Goal: Task Accomplishment & Management: Manage account settings

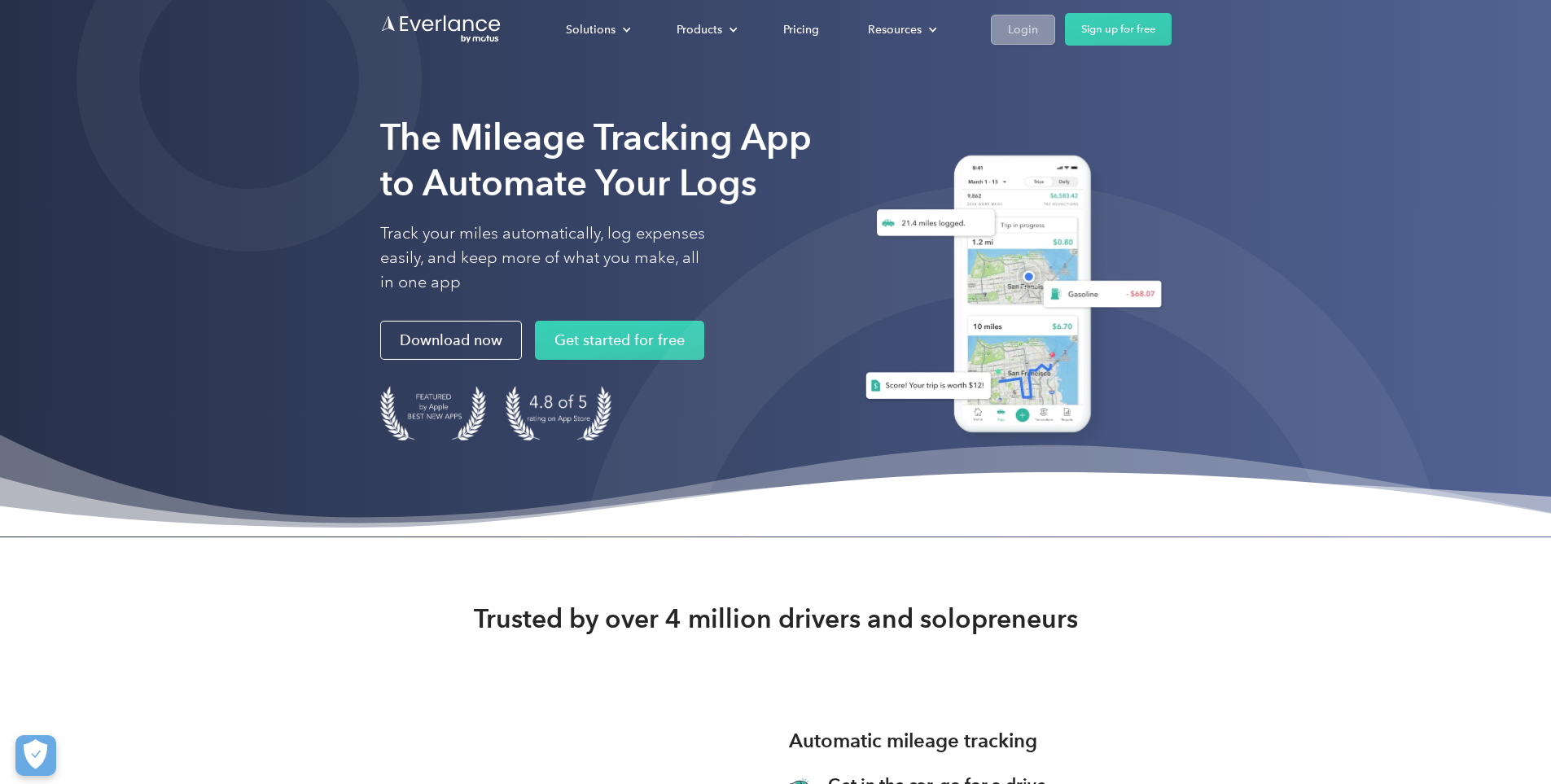
click at [1039, 22] on div "Login" at bounding box center [1023, 29] width 30 height 20
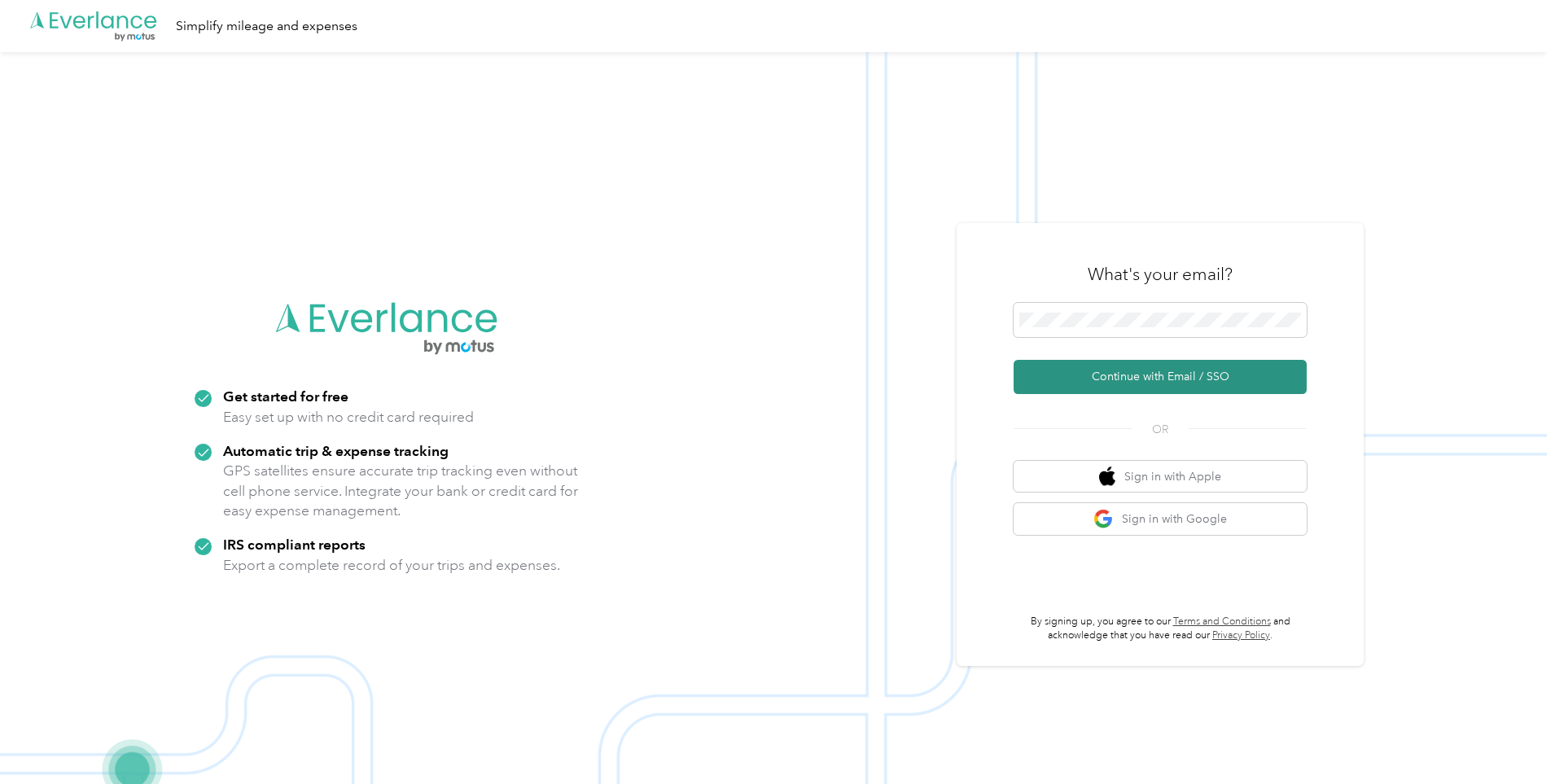
click at [1113, 375] on button "Continue with Email / SSO" at bounding box center [1160, 377] width 293 height 34
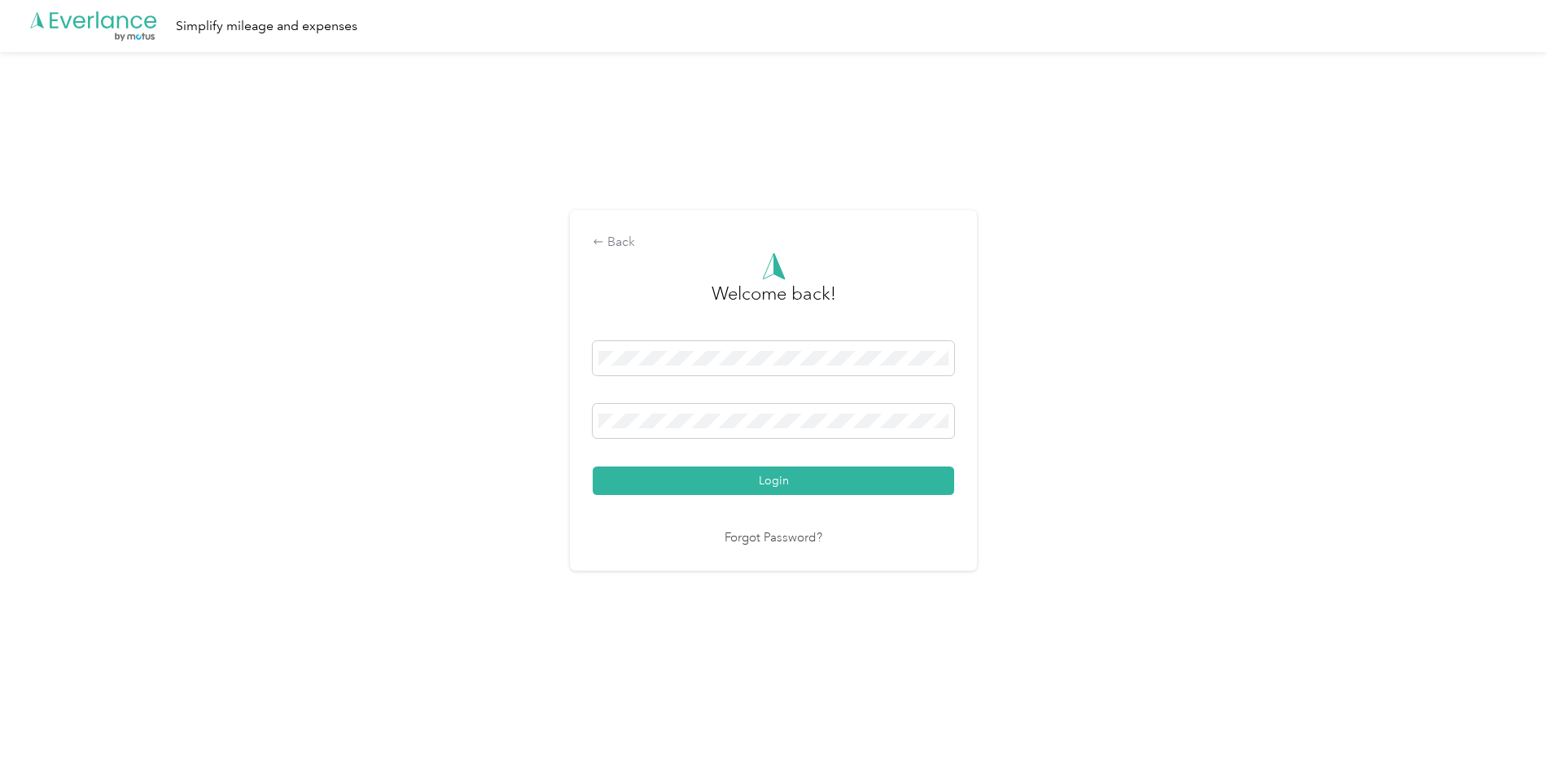
click at [697, 457] on div "Login" at bounding box center [774, 418] width 362 height 154
click at [677, 470] on button "Login" at bounding box center [774, 481] width 362 height 29
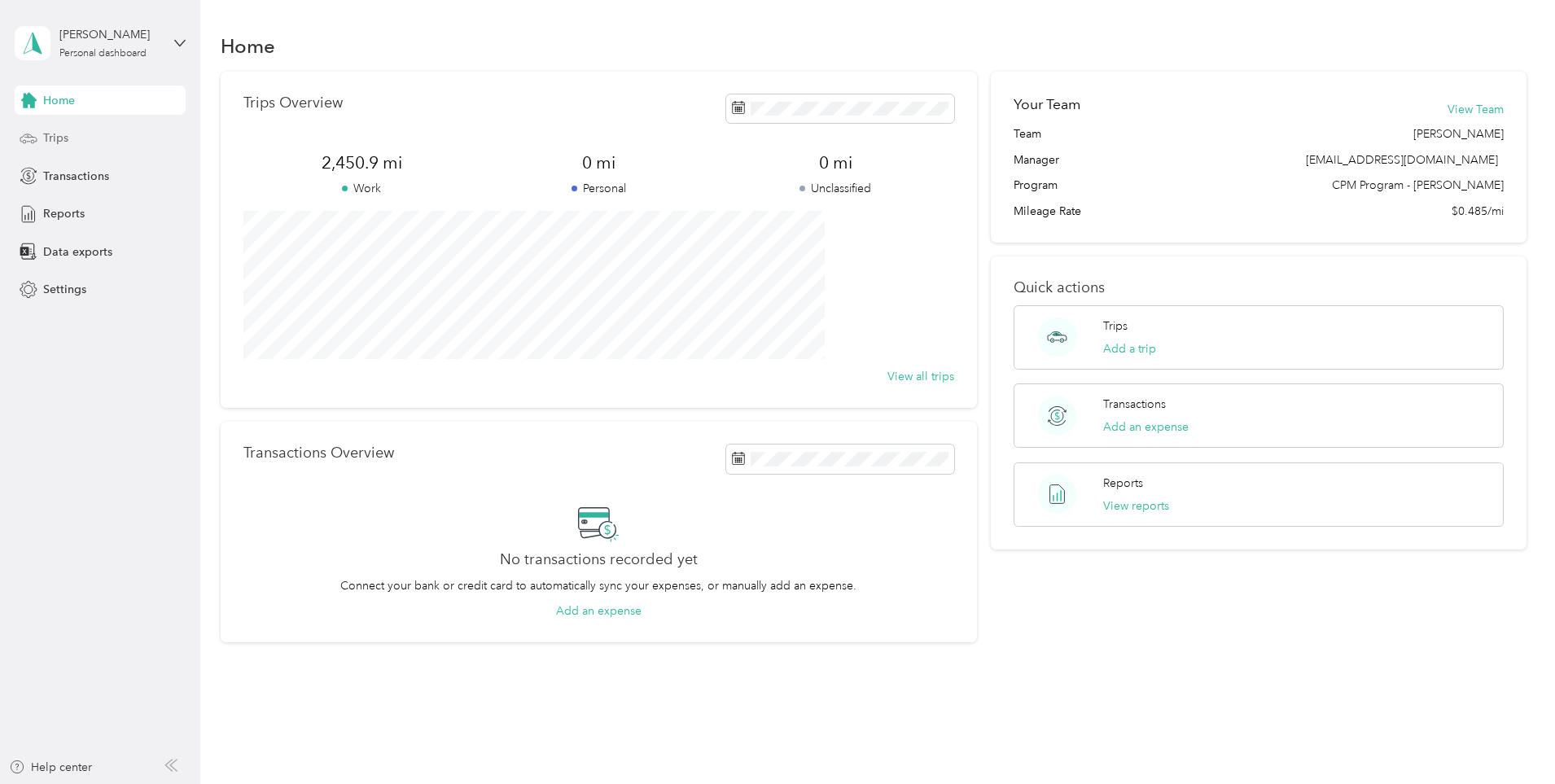
click at [83, 142] on div "Trips" at bounding box center [101, 139] width 171 height 30
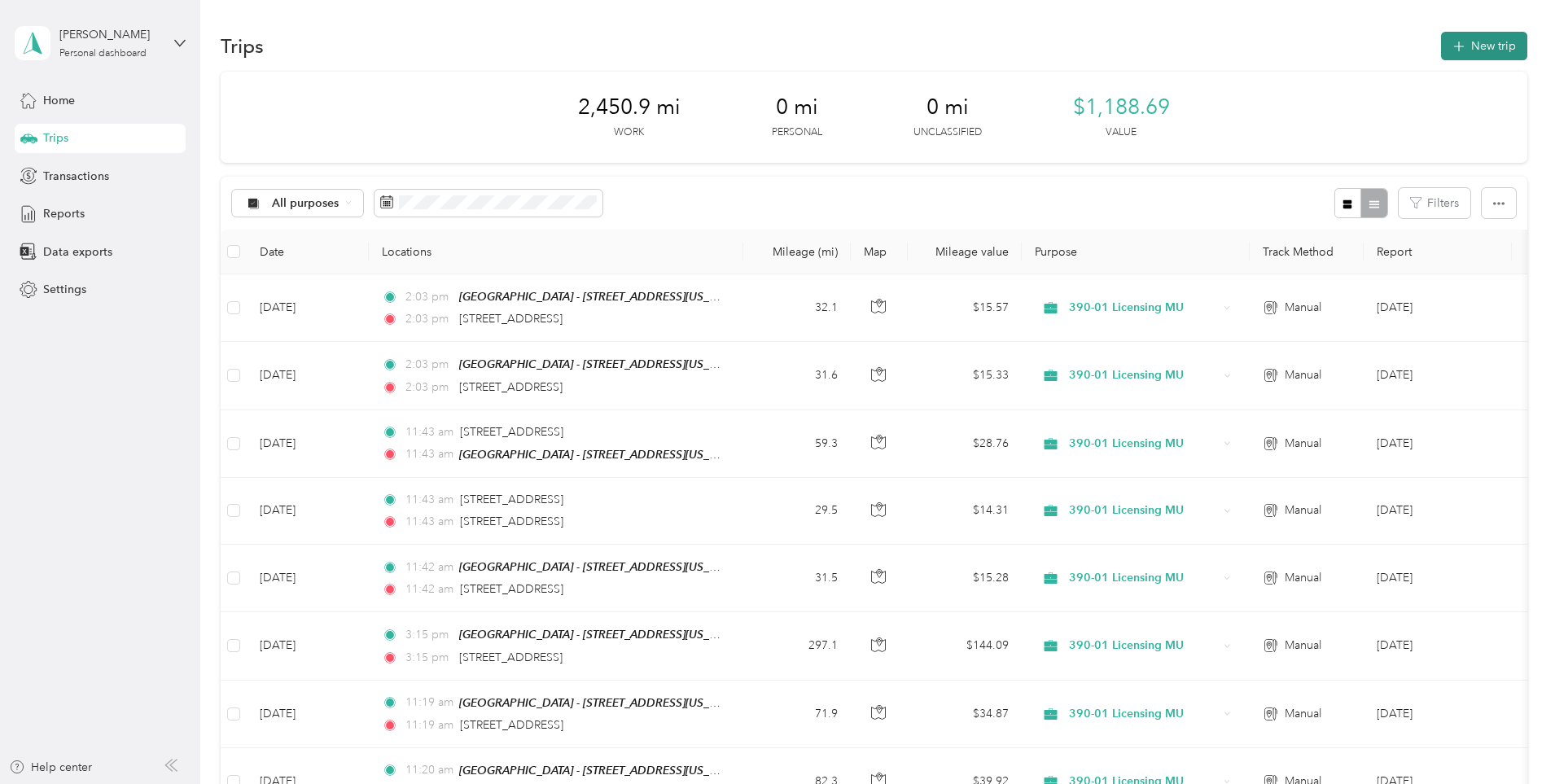
click at [1441, 51] on button "New trip" at bounding box center [1484, 45] width 87 height 29
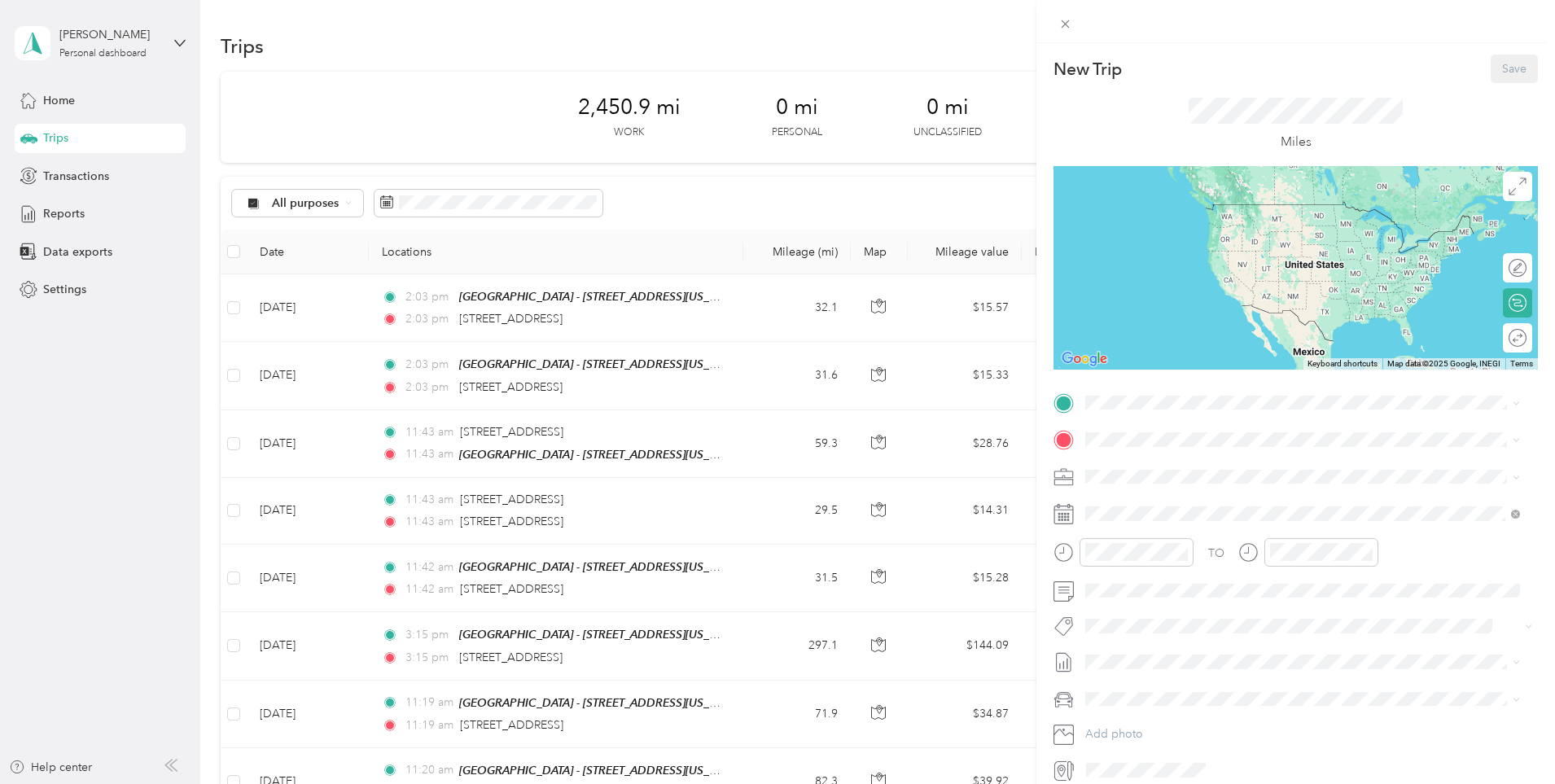
click at [1213, 461] on div "TEAM Muskegon - [STREET_ADDRESS]" at bounding box center [1232, 469] width 232 height 20
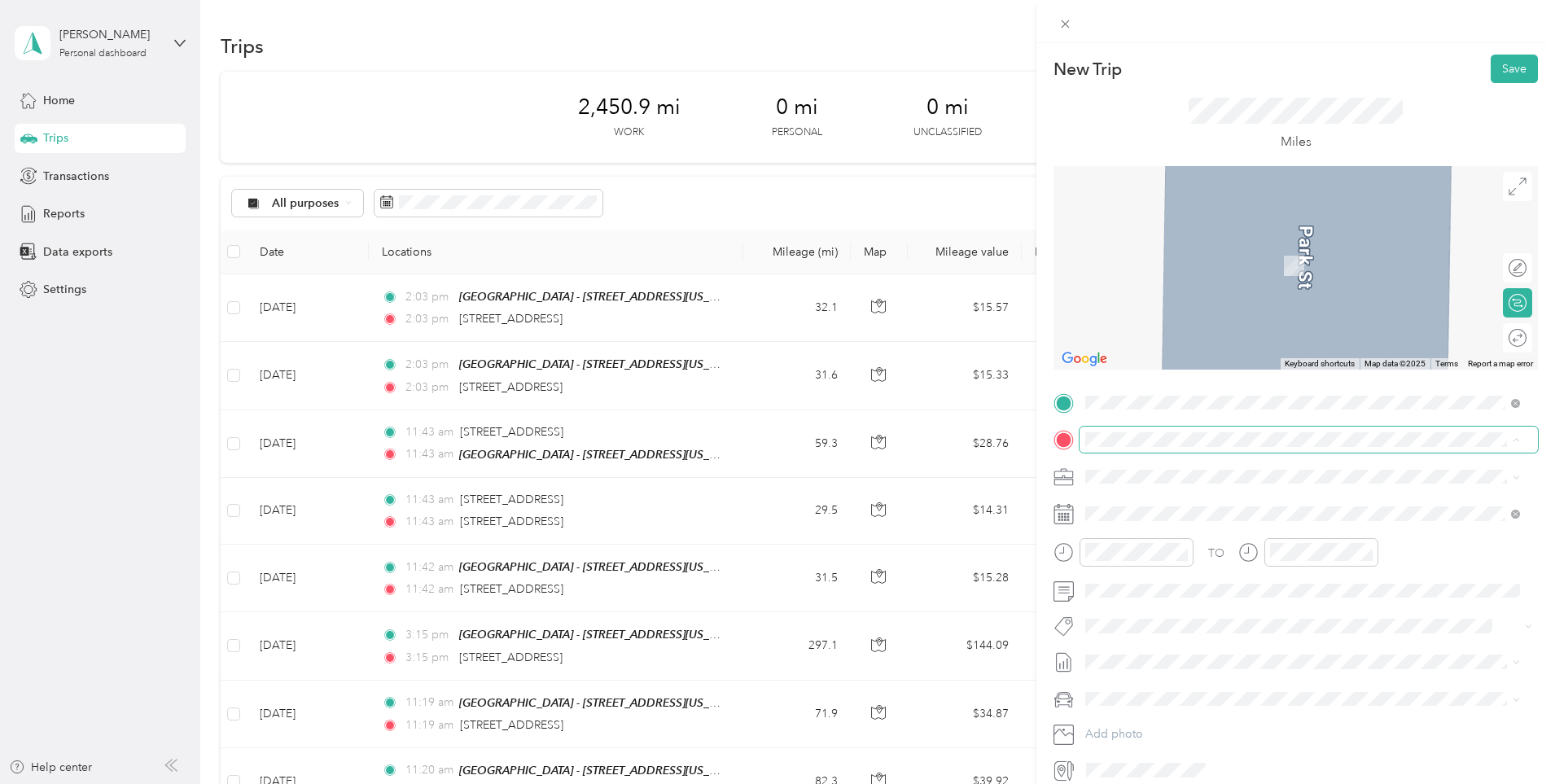
click at [1267, 448] on li "From your Favorite places" at bounding box center [1302, 462] width 446 height 34
click at [1265, 447] on span at bounding box center [1309, 440] width 458 height 26
click at [1233, 489] on div "[STREET_ADDRESS][US_STATE]" at bounding box center [1302, 499] width 423 height 22
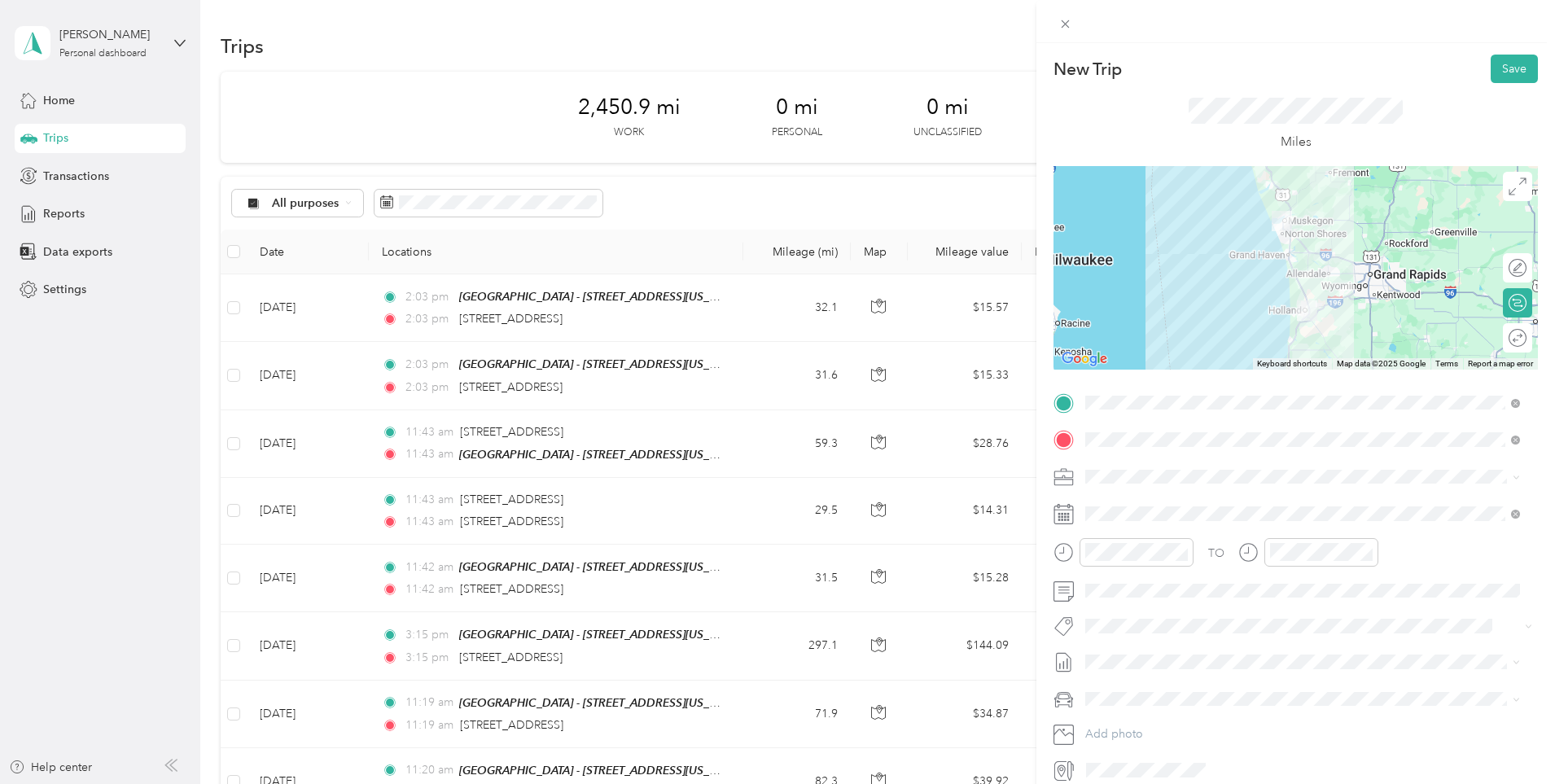
click at [1526, 344] on div "Round trip" at bounding box center [1526, 338] width 0 height 17
click at [1502, 338] on div at bounding box center [1509, 338] width 34 height 17
click at [1186, 561] on span "[DEMOGRAPHIC_DATA] Charities - [GEOGRAPHIC_DATA][US_STATE]" at bounding box center [1271, 562] width 361 height 14
click at [1512, 64] on button "Save" at bounding box center [1515, 68] width 47 height 29
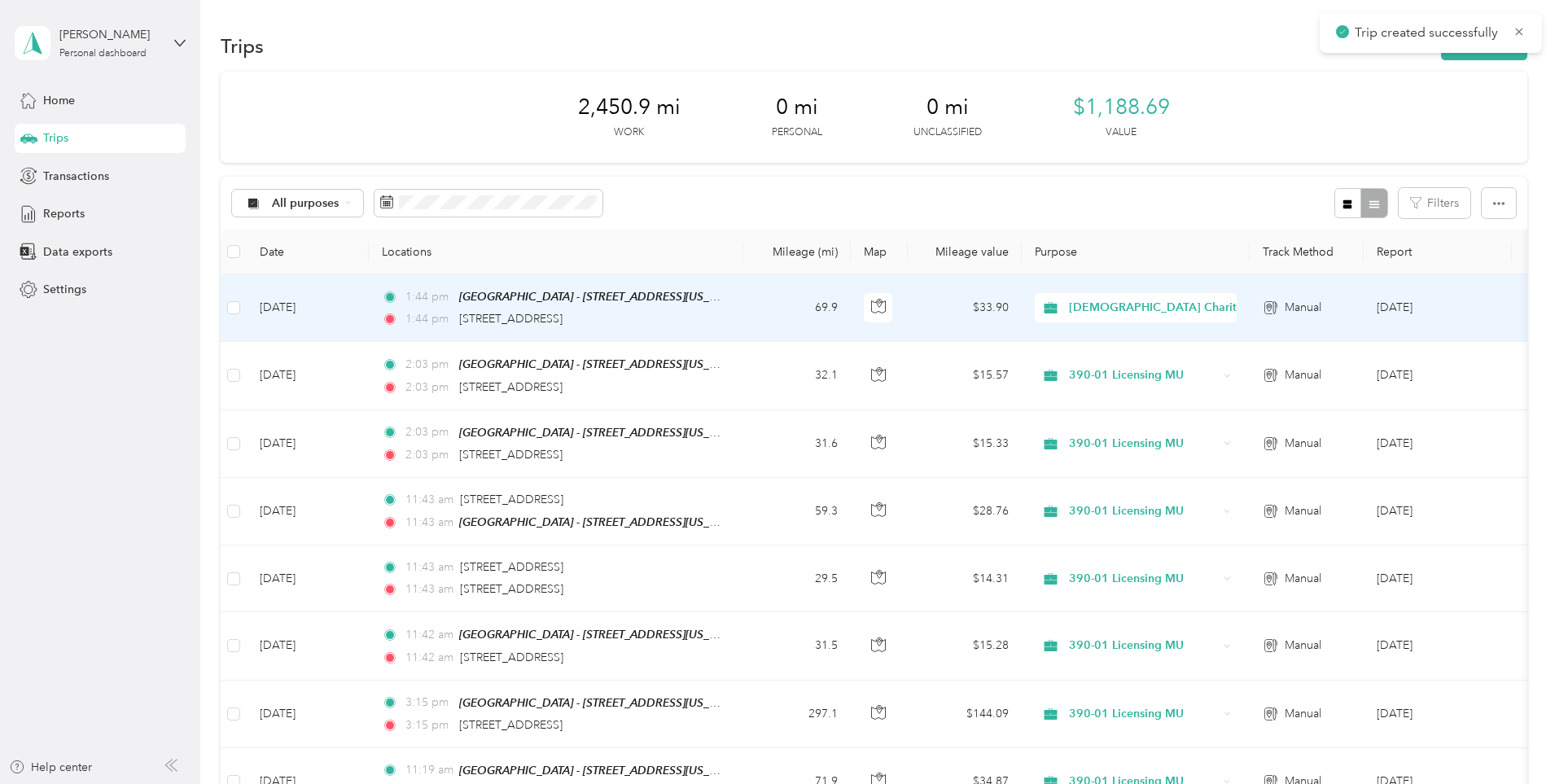
click at [369, 307] on td "[DATE]" at bounding box center [308, 308] width 122 height 67
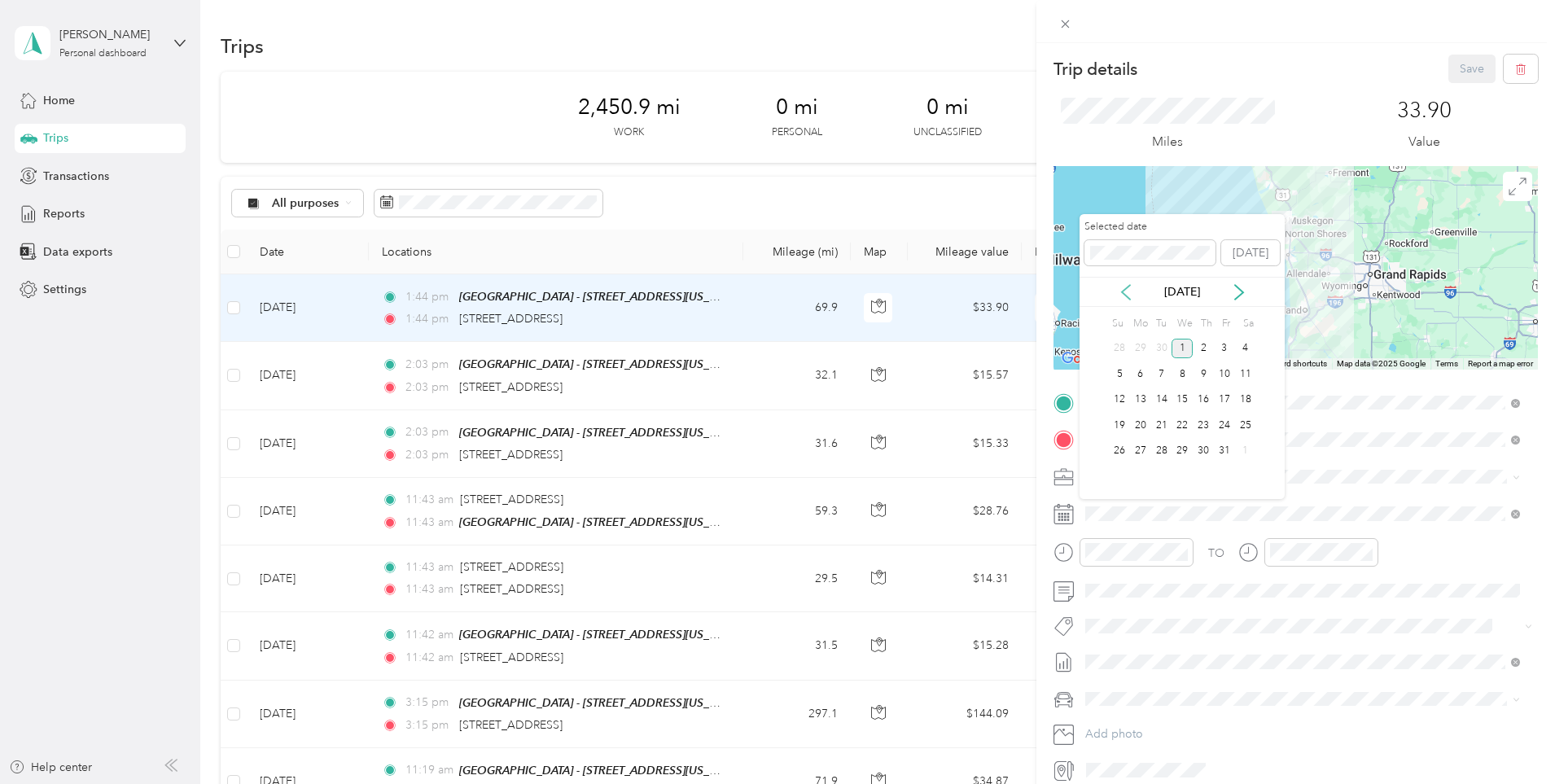
click at [1132, 293] on icon at bounding box center [1126, 292] width 17 height 17
click at [1221, 426] on div "26" at bounding box center [1225, 425] width 21 height 20
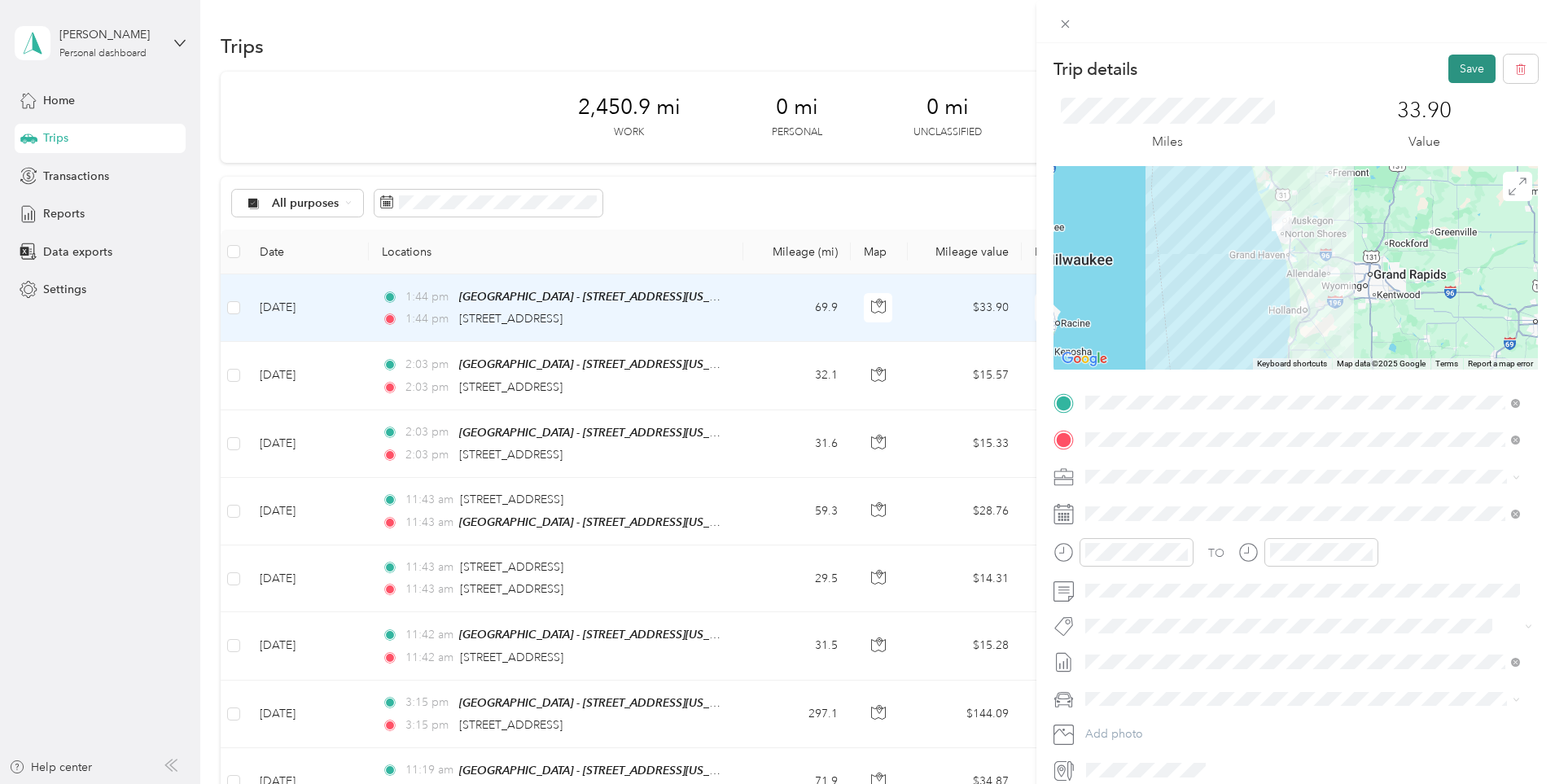
click at [1475, 74] on button "Save" at bounding box center [1472, 68] width 47 height 29
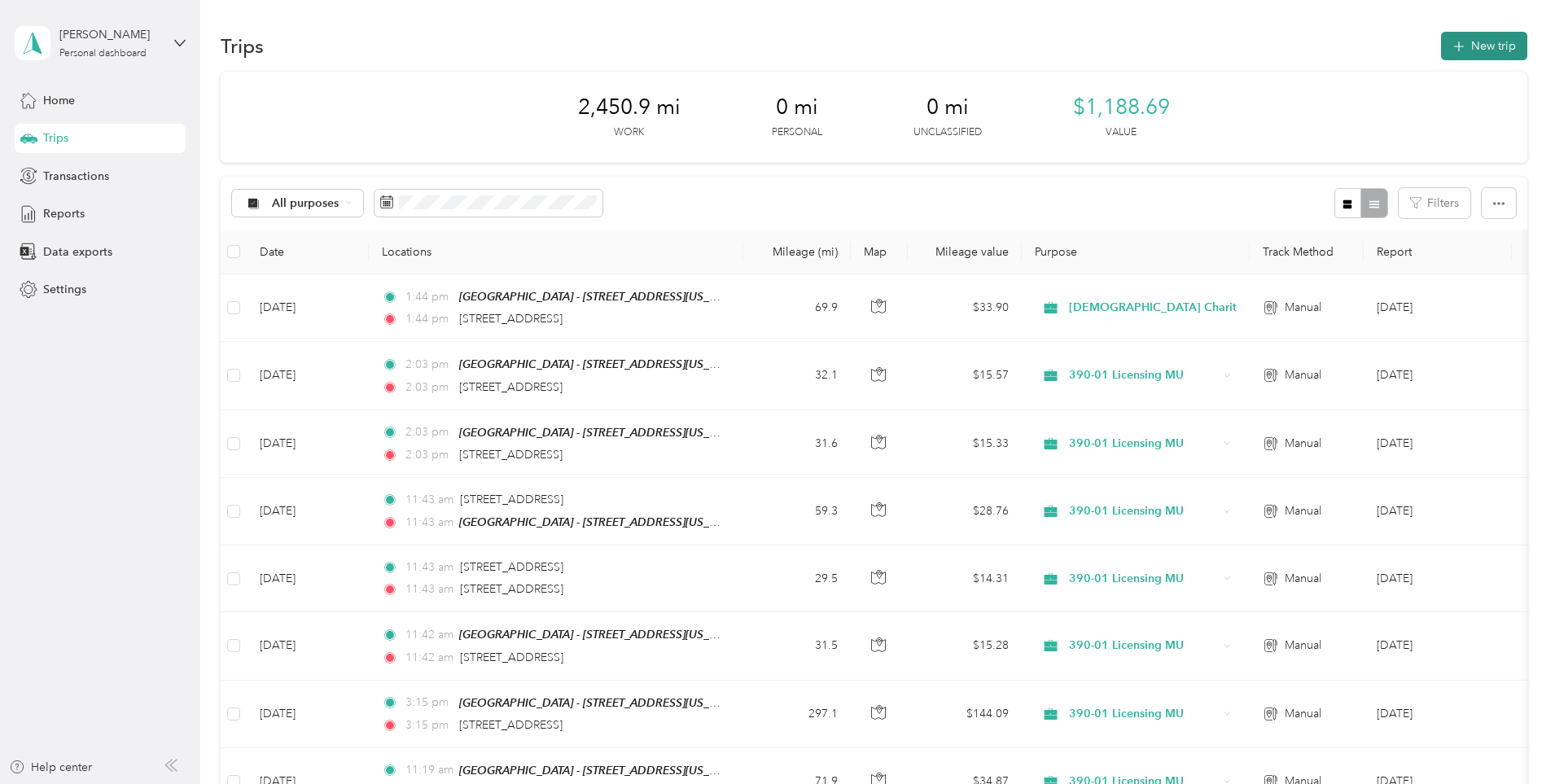
click at [1449, 47] on icon "button" at bounding box center [1458, 46] width 18 height 18
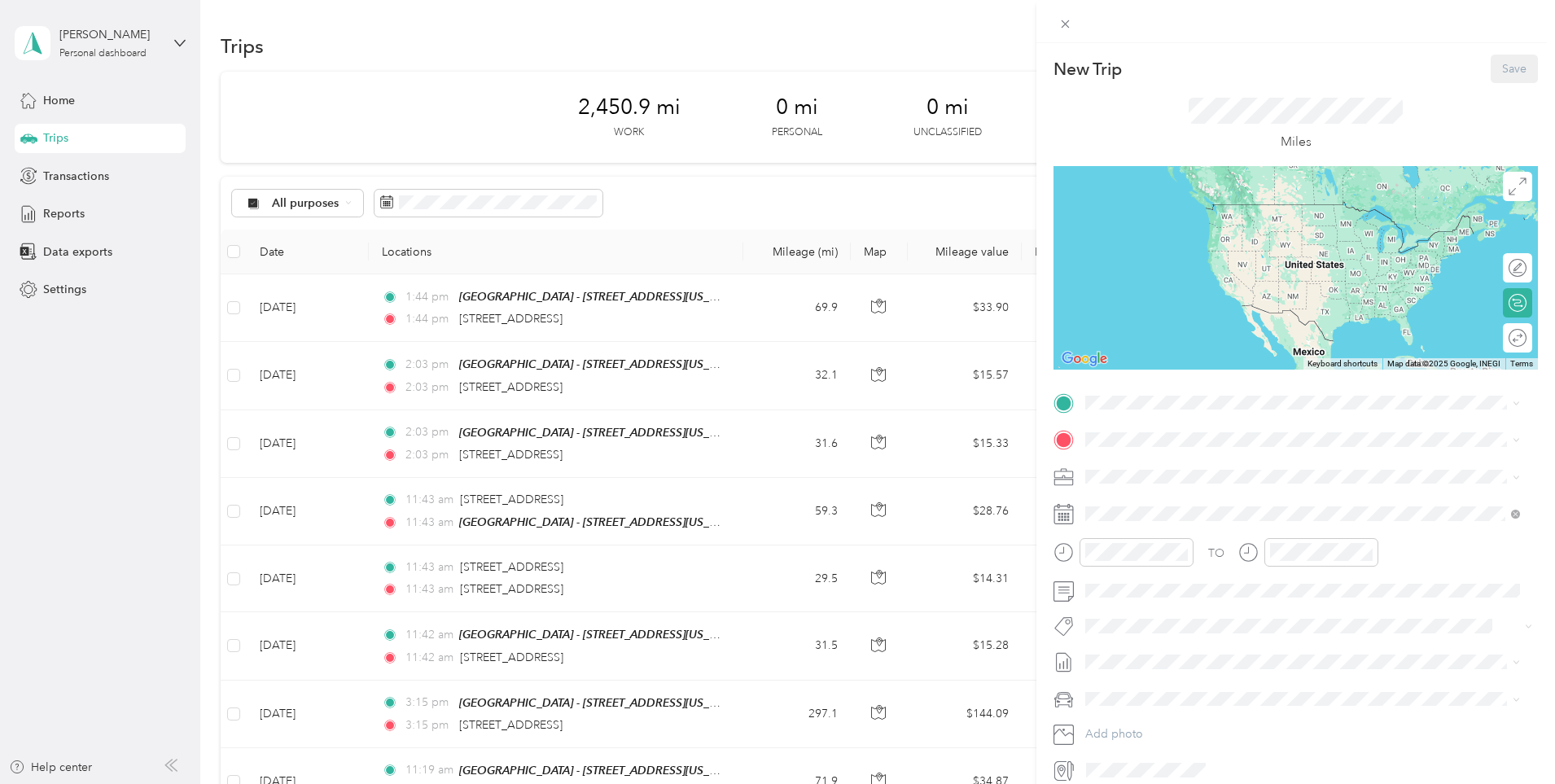
click at [1176, 514] on div "Home [STREET_ADDRESS]" at bounding box center [1302, 532] width 423 height 40
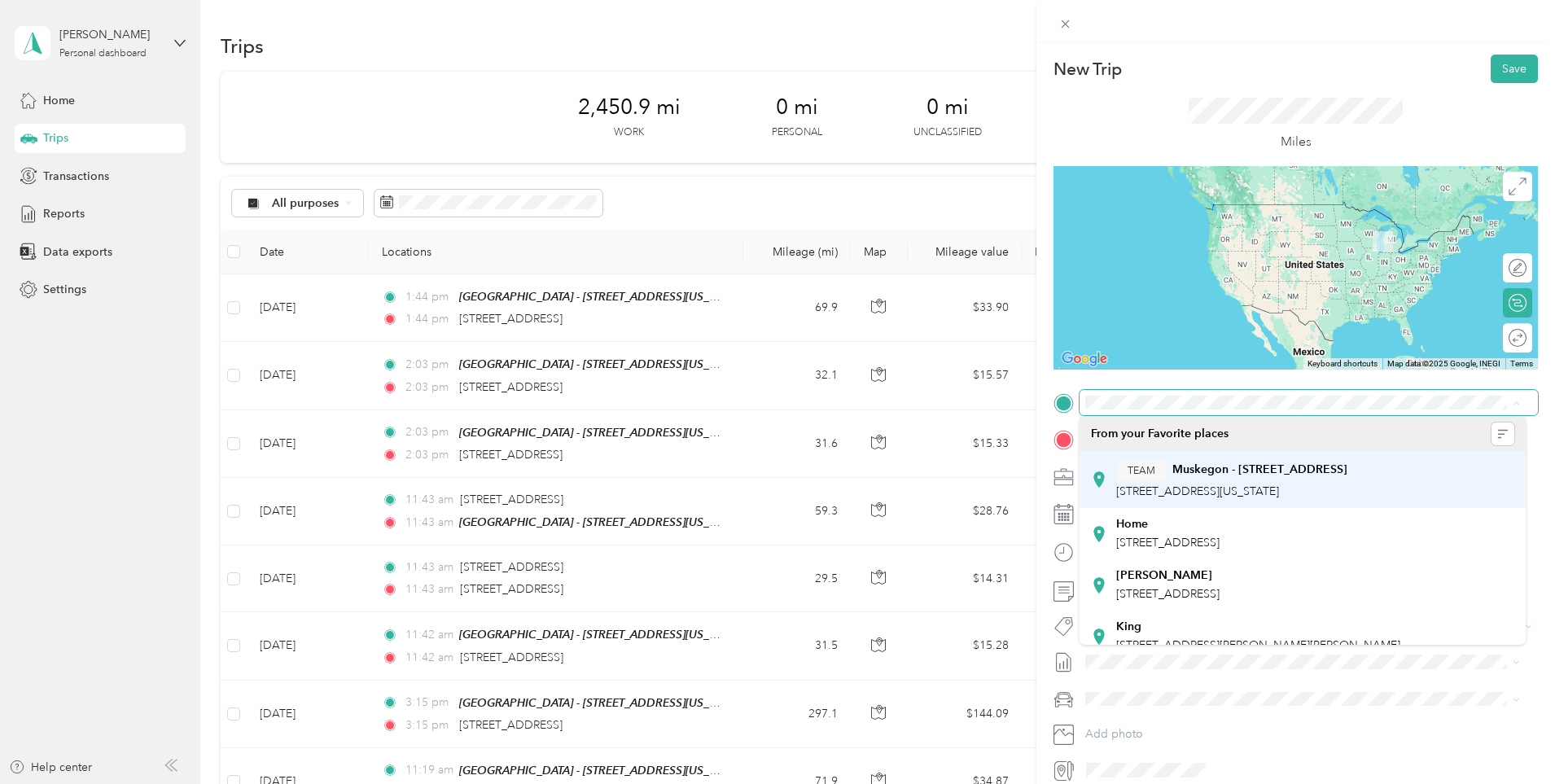
click at [1267, 473] on strong "Muskegon - [STREET_ADDRESS]" at bounding box center [1260, 469] width 175 height 15
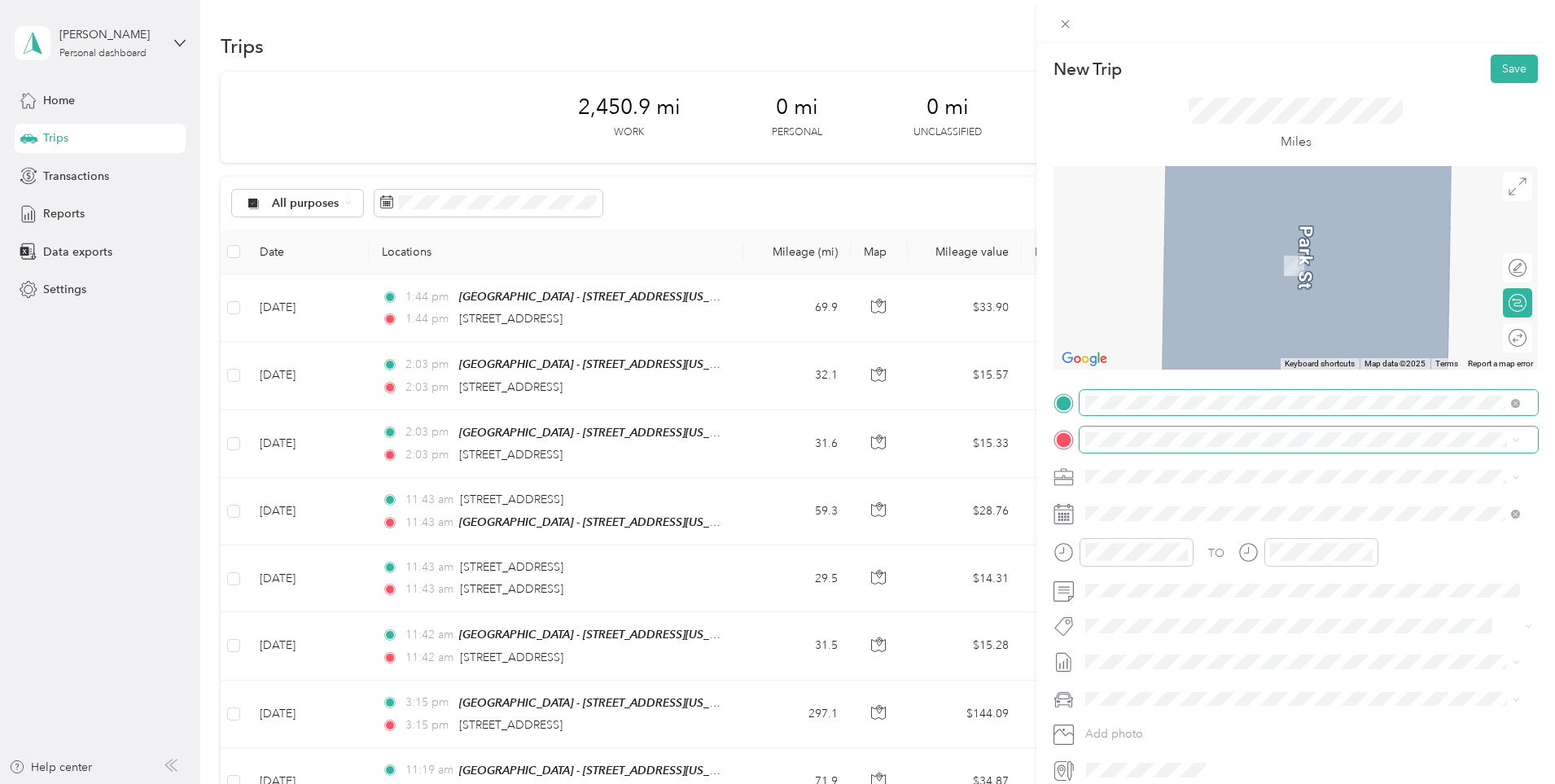
click at [1243, 451] on li "From search results" at bounding box center [1302, 461] width 446 height 29
click at [1210, 539] on span "[STREET_ADDRESS][US_STATE]" at bounding box center [1197, 531] width 163 height 15
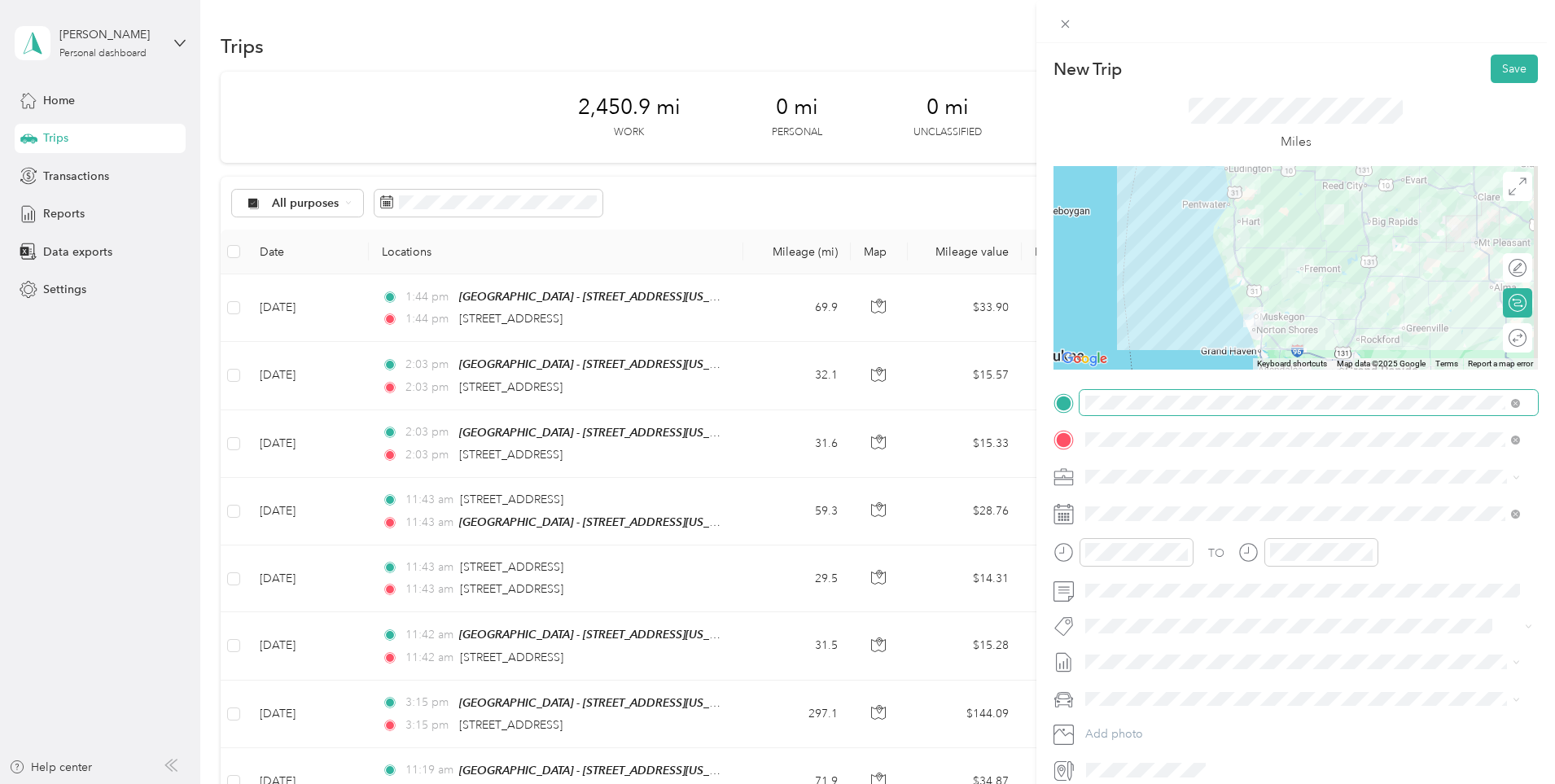
click at [1154, 483] on span at bounding box center [1309, 477] width 458 height 26
click at [1170, 534] on span "390-01 Licensing MU" at bounding box center [1145, 534] width 108 height 14
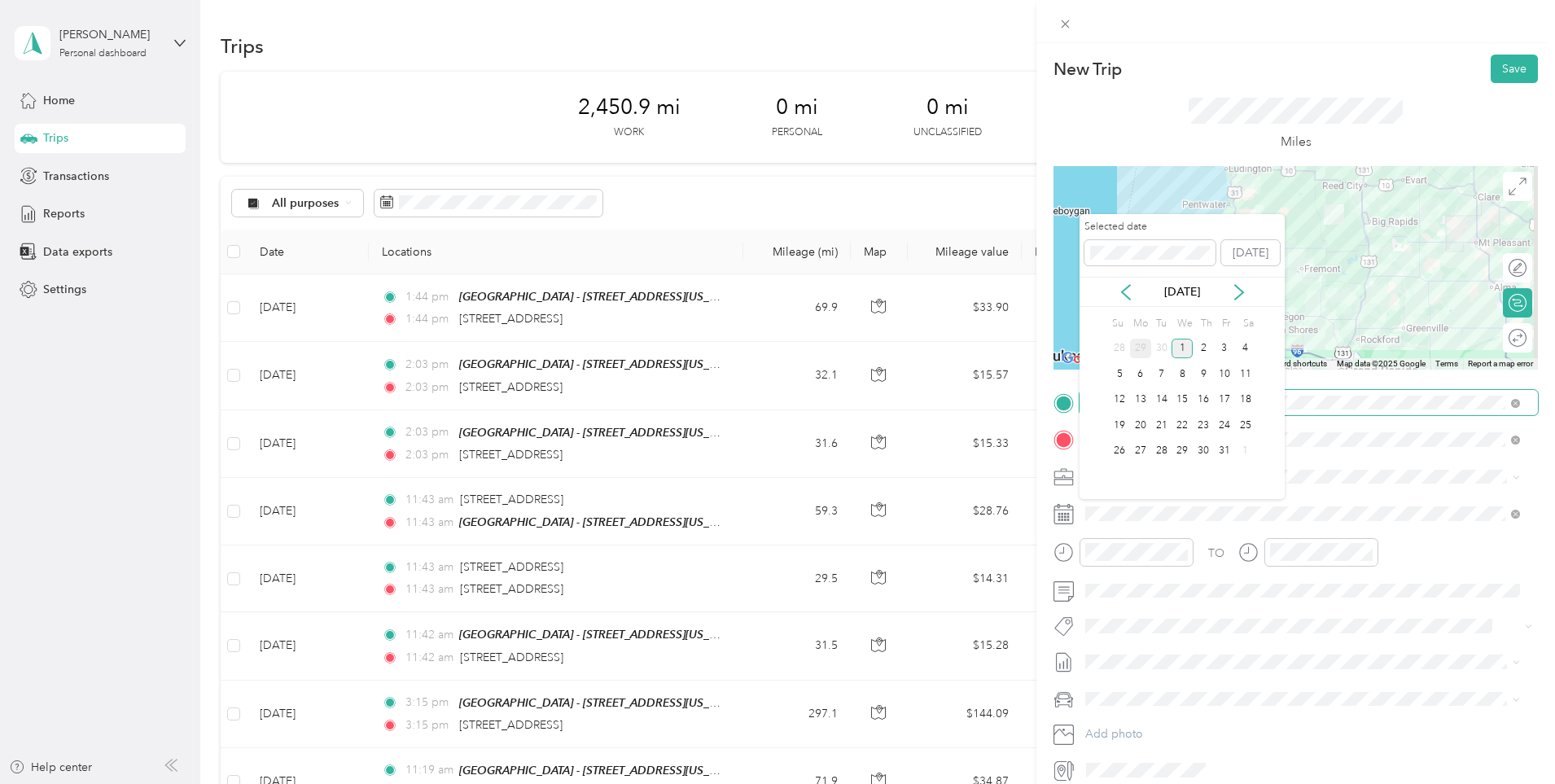
click at [1136, 350] on div "29" at bounding box center [1141, 348] width 21 height 20
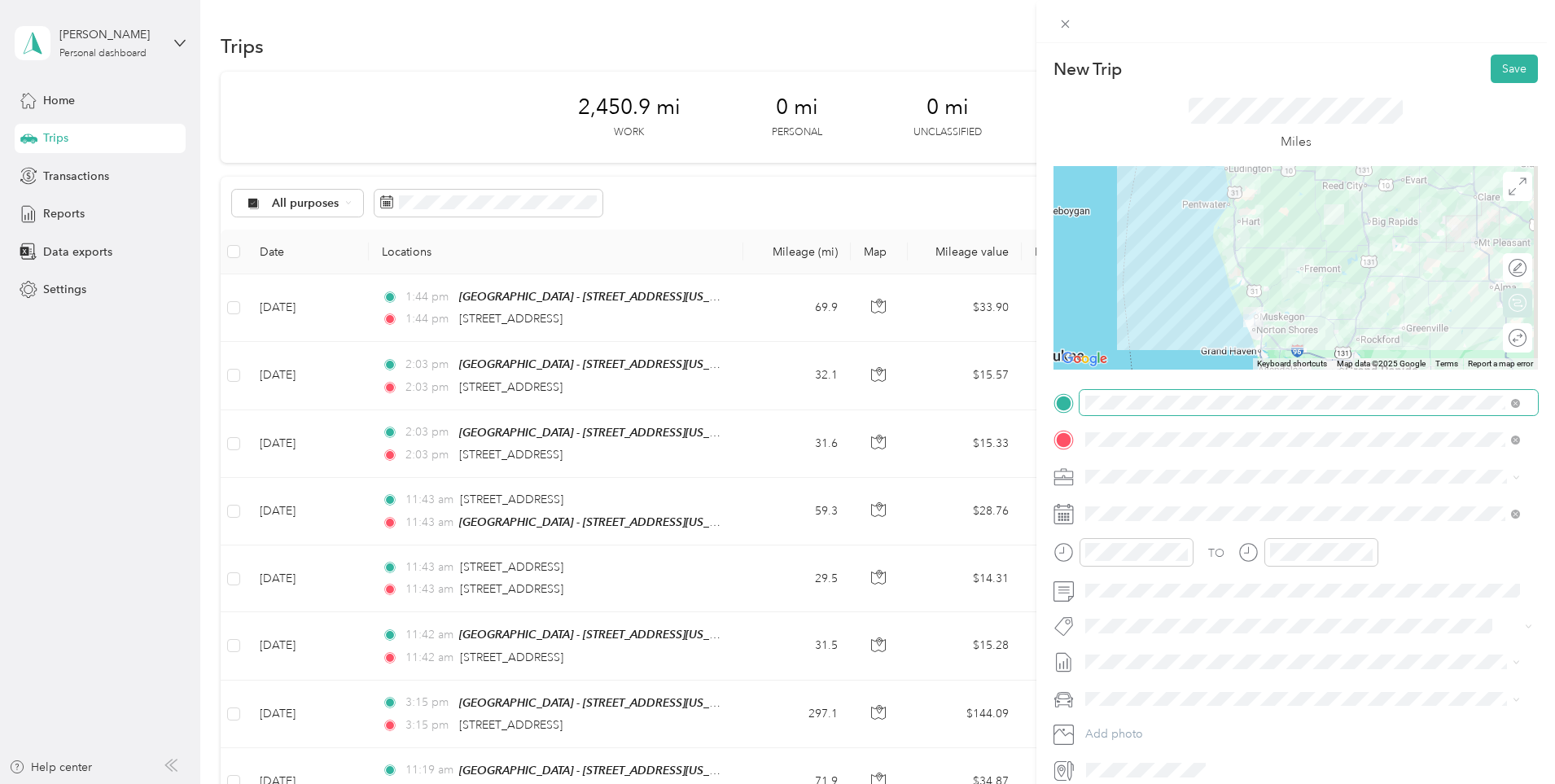
click at [1526, 335] on div "Round trip" at bounding box center [1526, 338] width 0 height 17
click at [1507, 336] on div at bounding box center [1509, 338] width 34 height 17
click at [1491, 58] on button "Save" at bounding box center [1515, 68] width 47 height 29
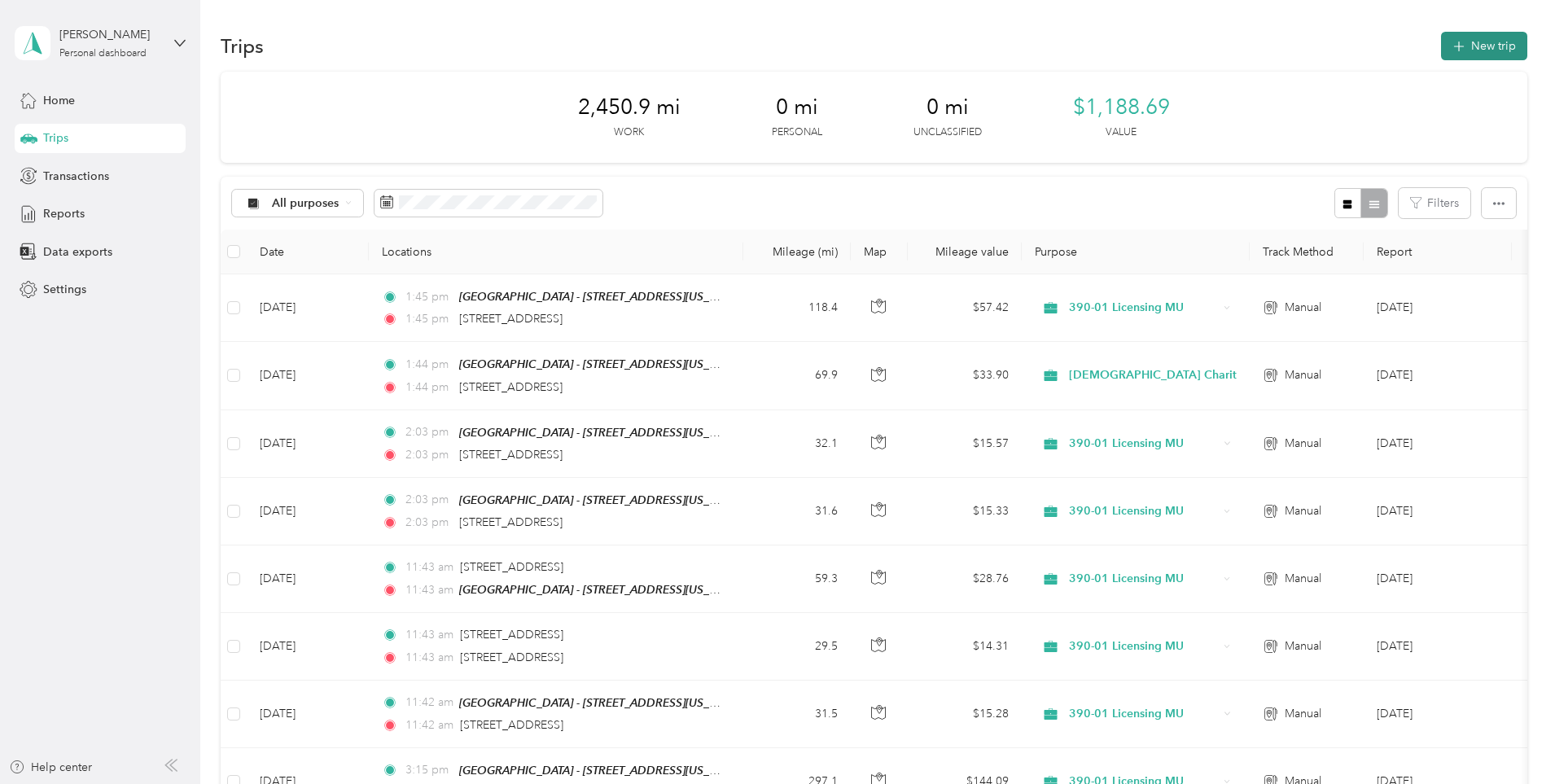
click at [1441, 46] on button "New trip" at bounding box center [1484, 45] width 87 height 29
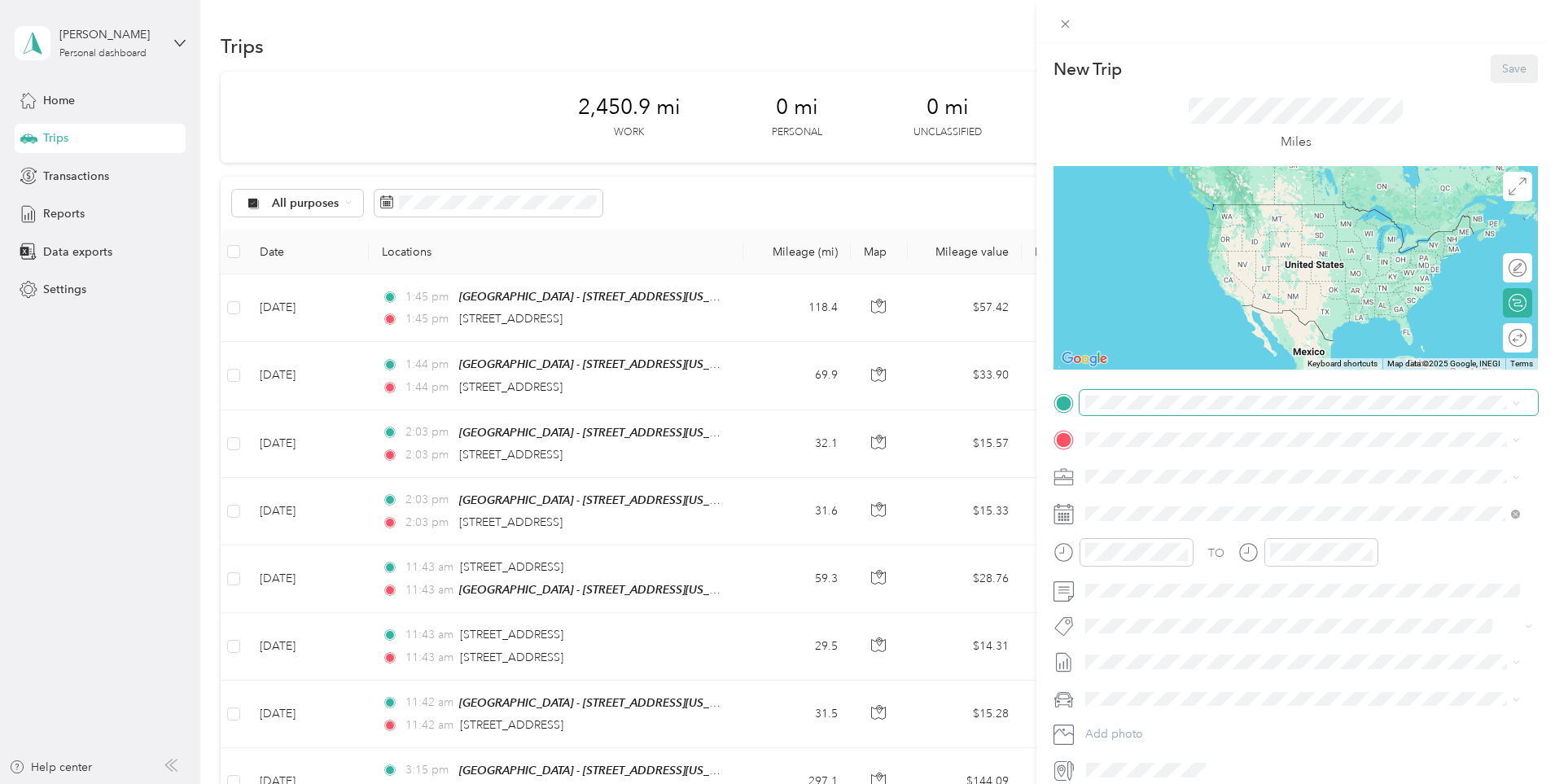
click at [1155, 413] on span at bounding box center [1309, 403] width 458 height 26
click at [1230, 464] on strong "Muskegon - [STREET_ADDRESS]" at bounding box center [1260, 469] width 175 height 15
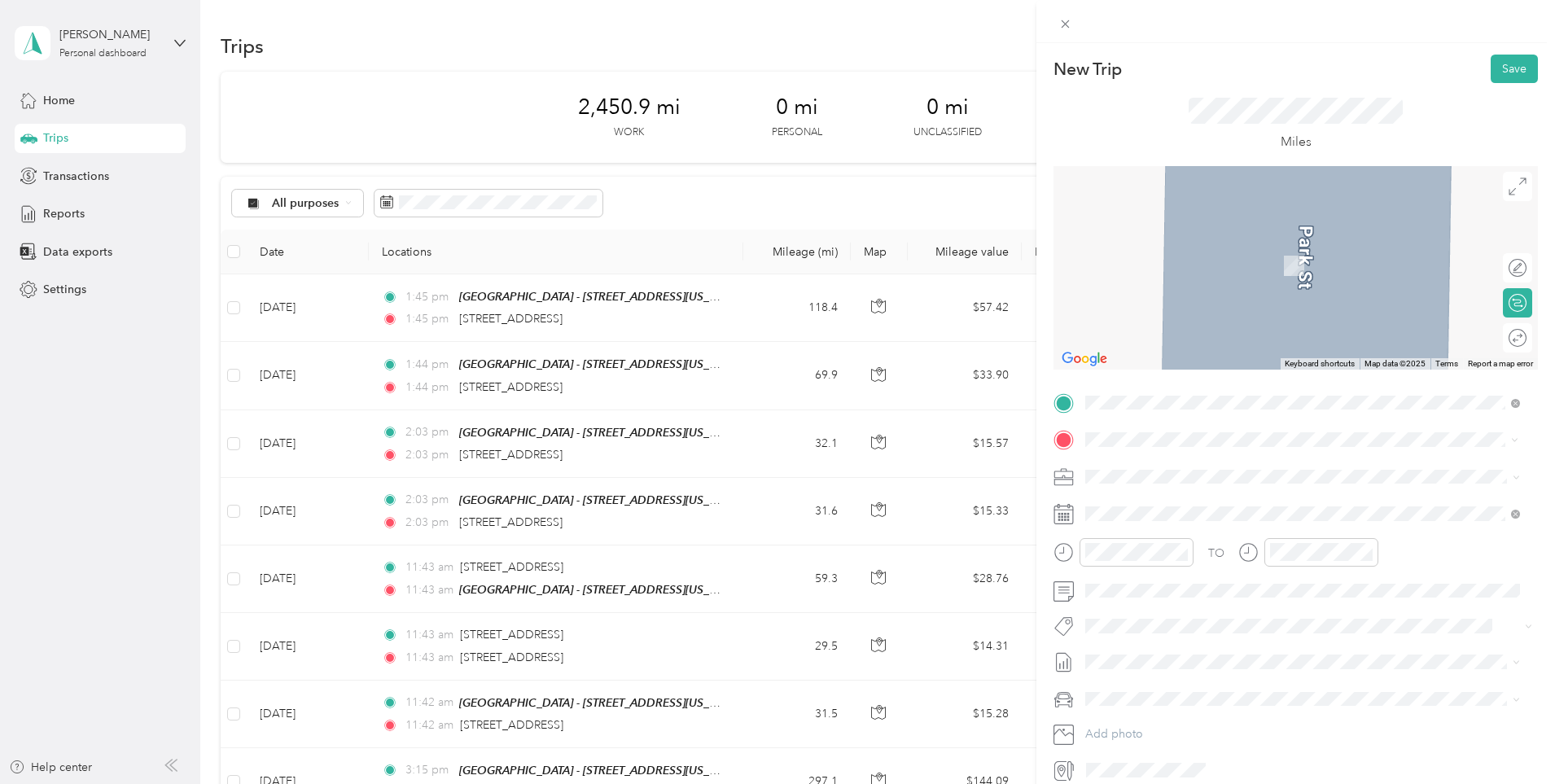
click at [1172, 505] on span "[STREET_ADDRESS][US_STATE]" at bounding box center [1197, 498] width 163 height 15
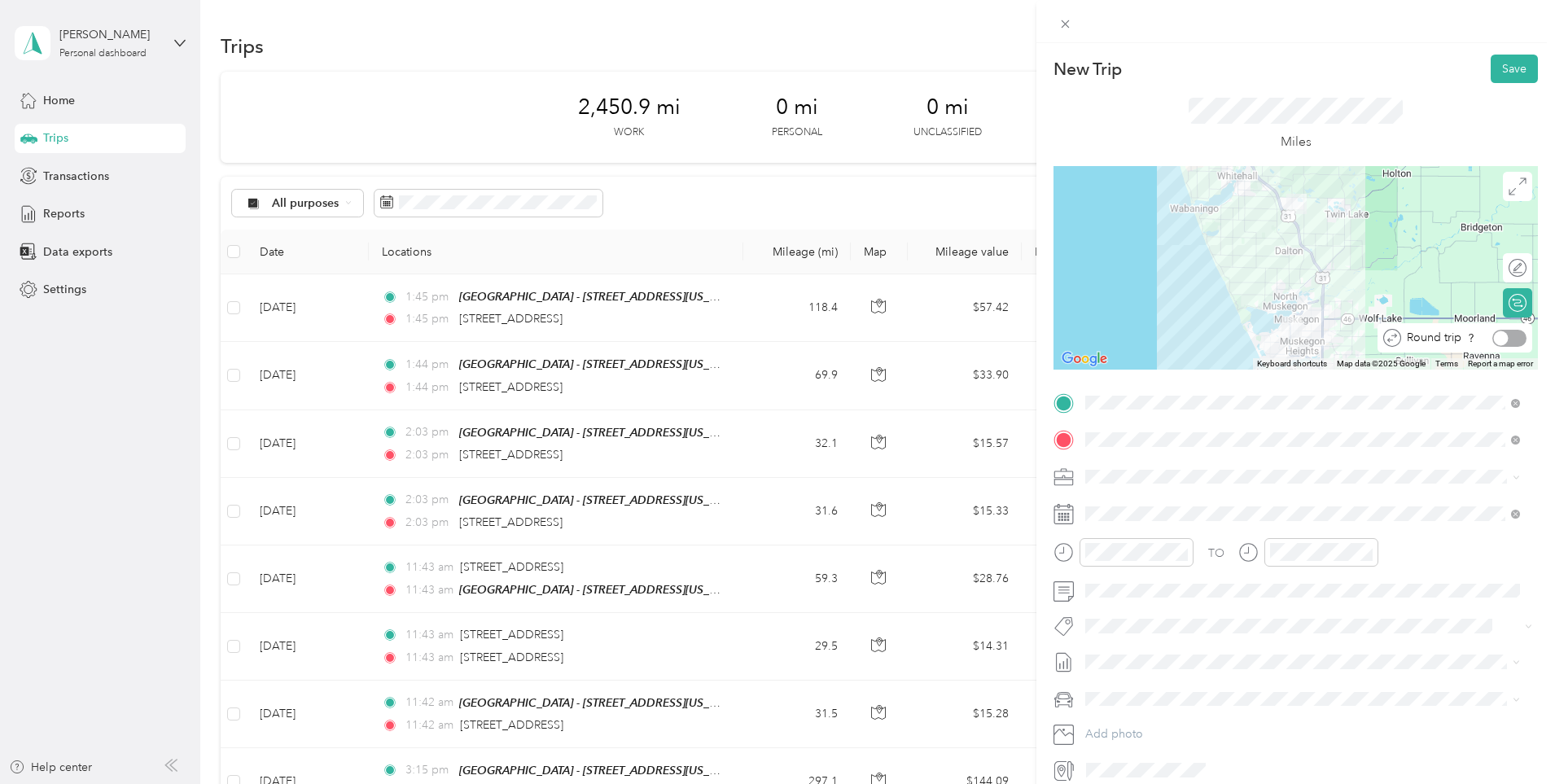
click at [1500, 338] on div at bounding box center [1509, 338] width 34 height 17
click at [1146, 532] on span "390-01 Licensing MU" at bounding box center [1145, 534] width 108 height 14
click at [1498, 77] on button "Save" at bounding box center [1515, 68] width 47 height 29
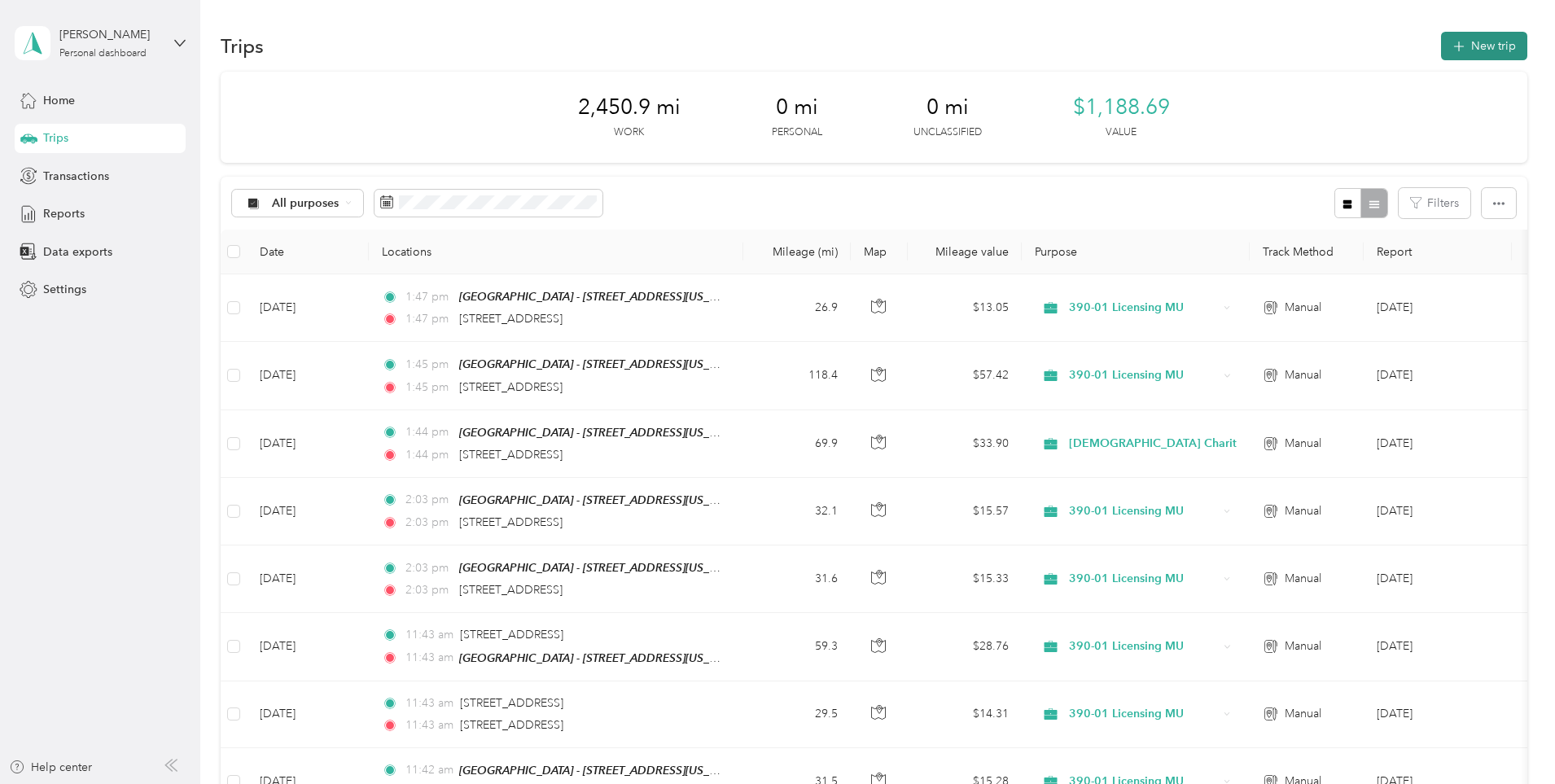
click at [1441, 48] on button "New trip" at bounding box center [1484, 45] width 87 height 29
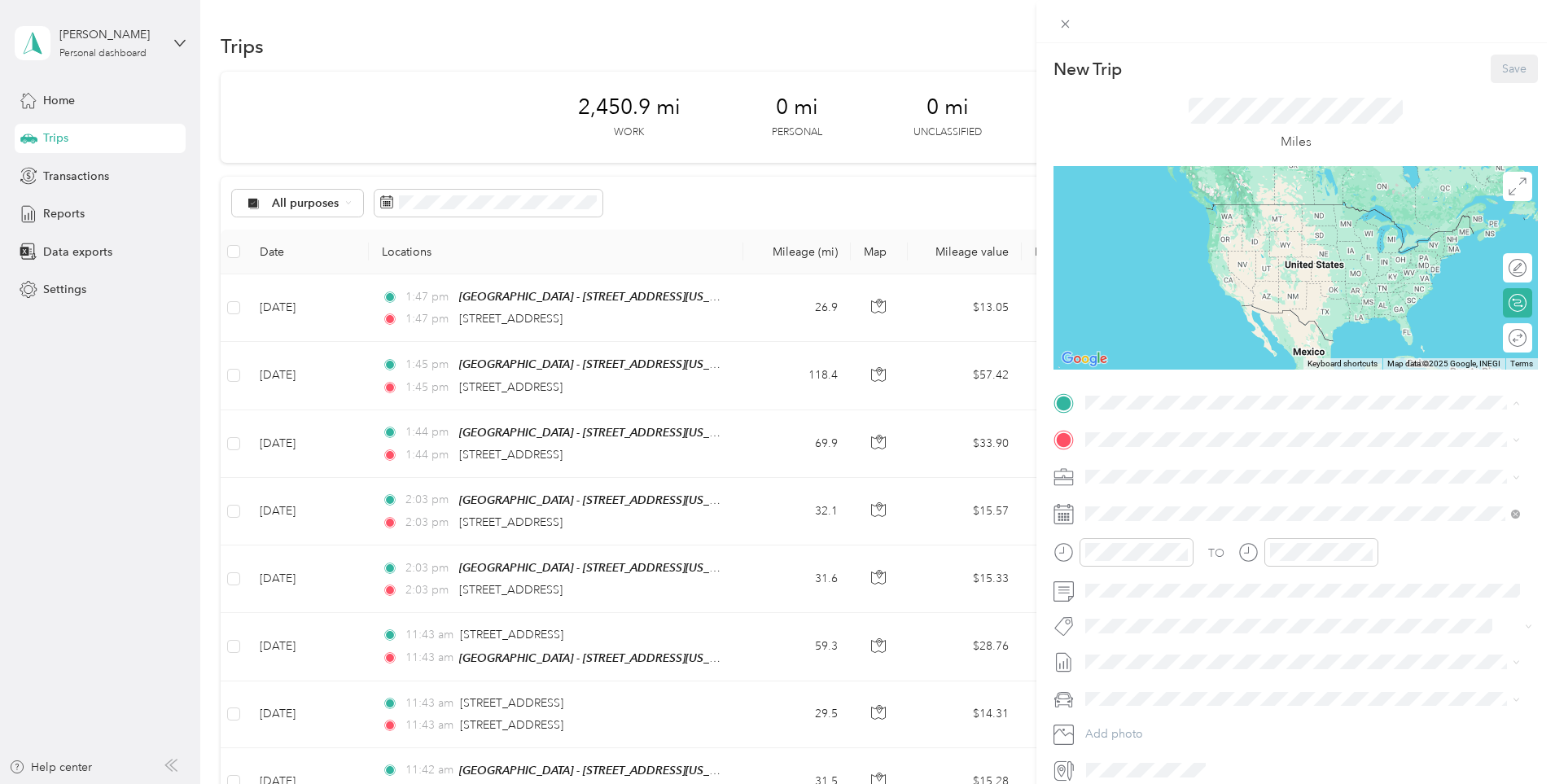
click at [1197, 472] on div "TEAM Muskegon - [STREET_ADDRESS]" at bounding box center [1232, 469] width 232 height 20
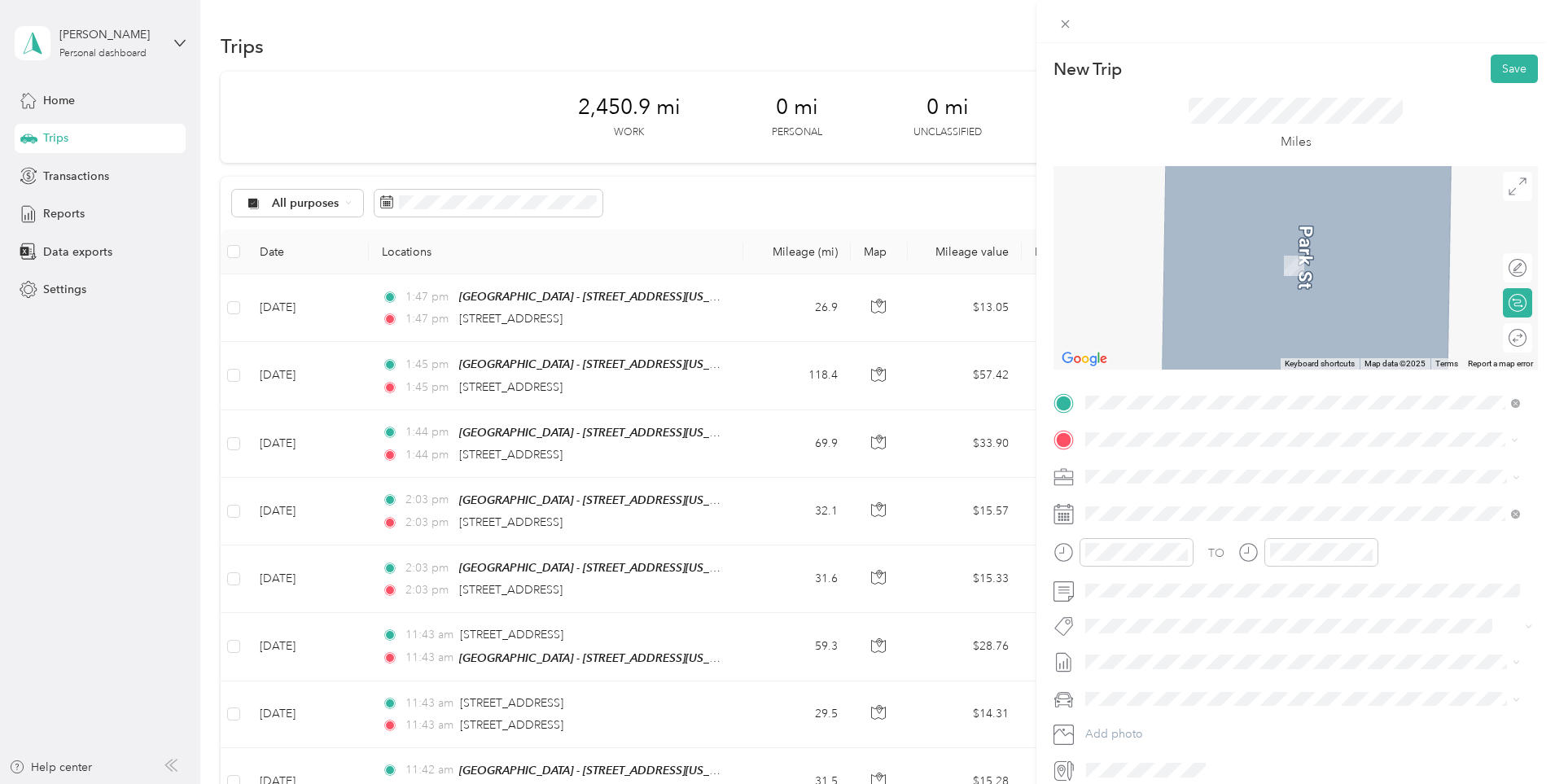
click at [1192, 497] on span "[GEOGRAPHIC_DATA][US_STATE], [GEOGRAPHIC_DATA]" at bounding box center [1267, 498] width 301 height 15
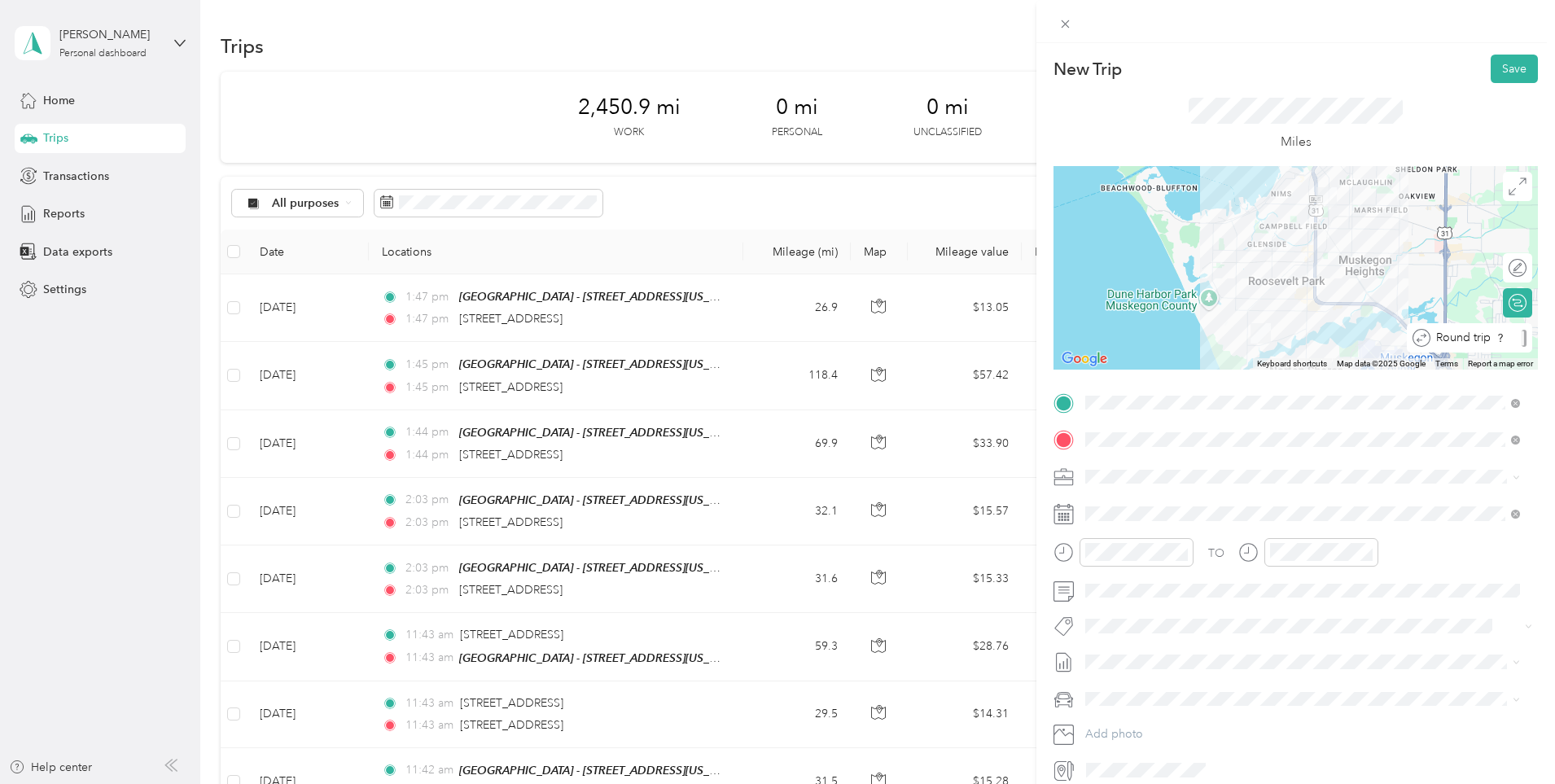
click at [1522, 338] on div at bounding box center [1524, 338] width 5 height 17
click at [1162, 534] on span "390-01 Licensing MU" at bounding box center [1145, 534] width 108 height 14
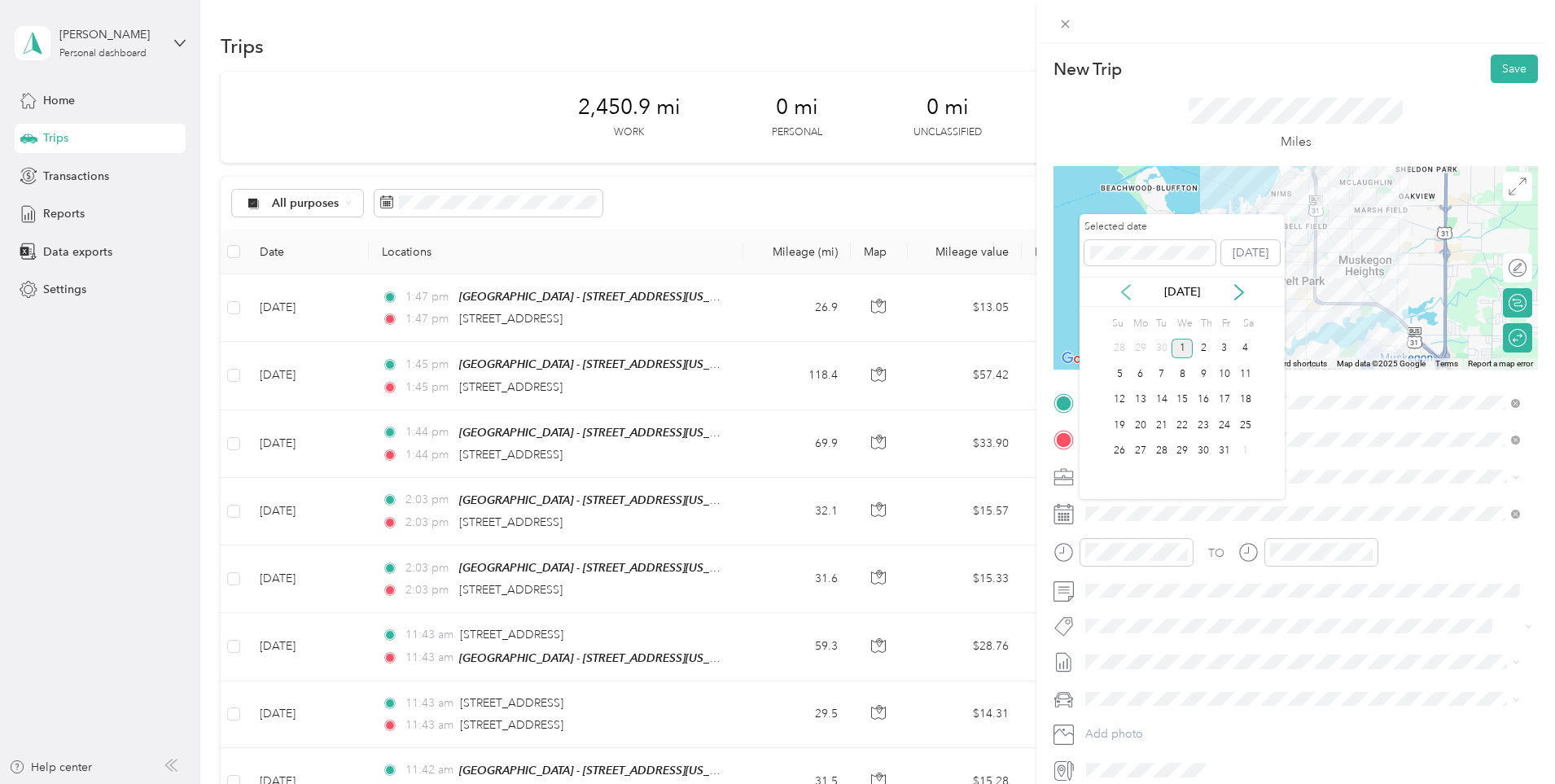
click at [1128, 290] on icon at bounding box center [1126, 292] width 17 height 17
click at [1216, 434] on div "26" at bounding box center [1225, 425] width 21 height 20
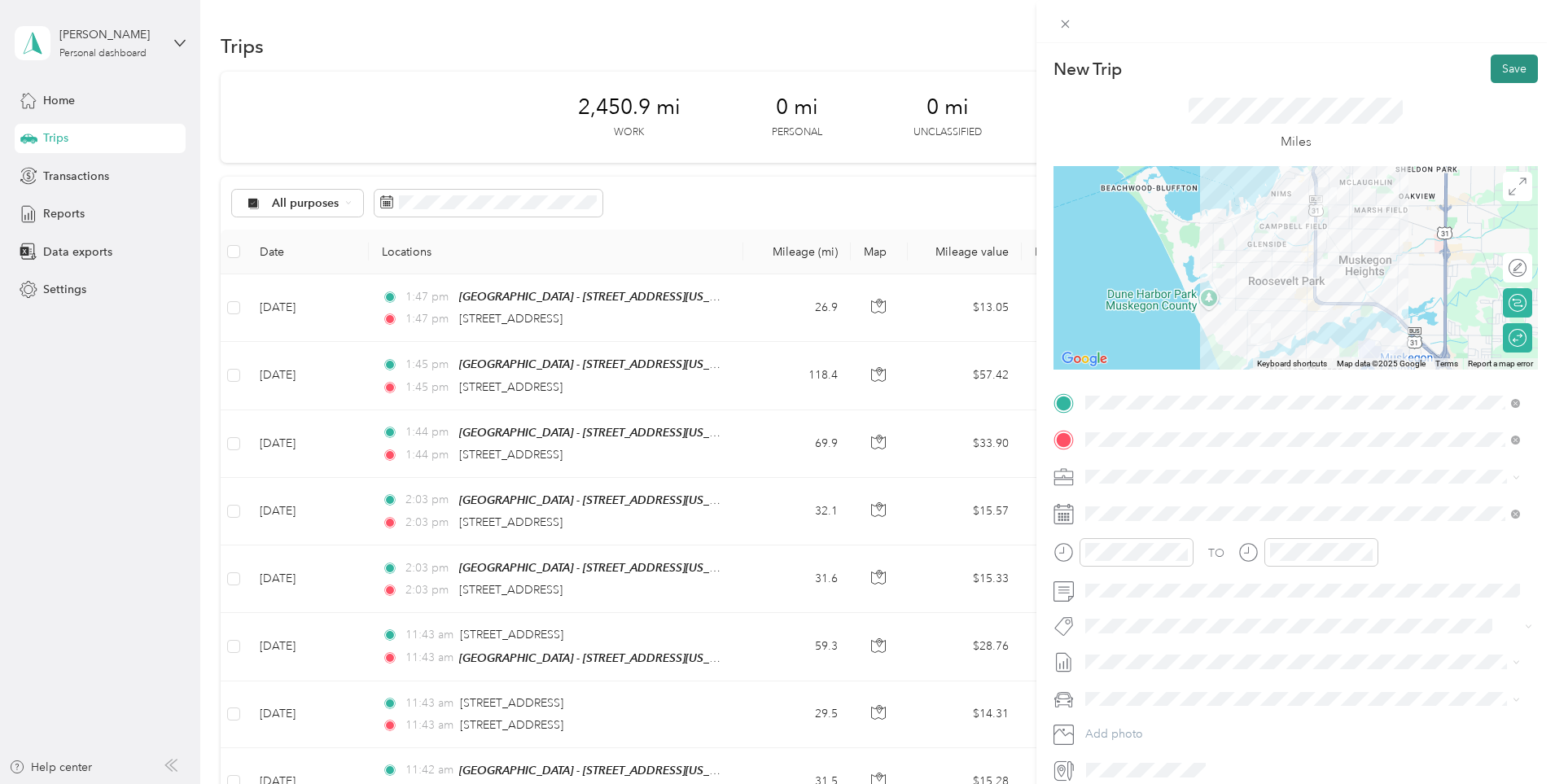
click at [1499, 73] on button "Save" at bounding box center [1515, 68] width 47 height 29
